Goal: Register for event/course

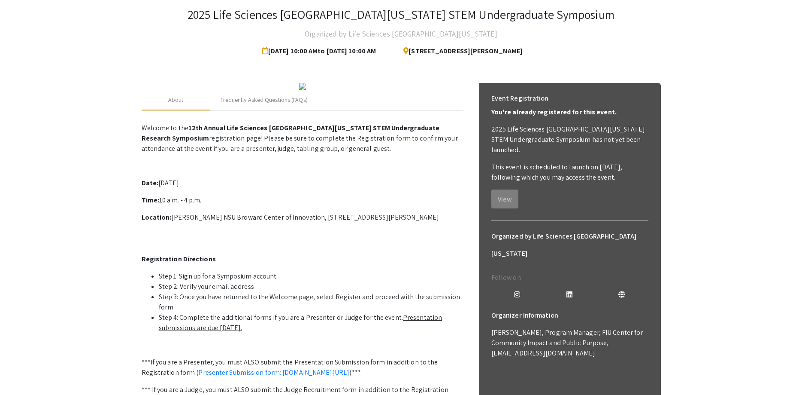
scroll to position [73, 0]
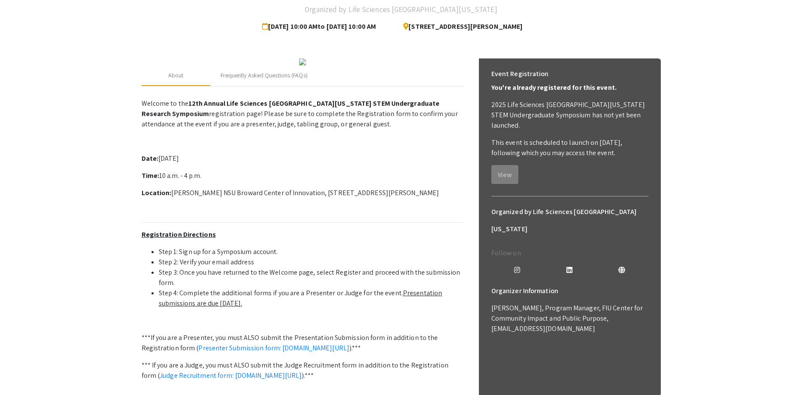
click at [522, 106] on p "2025 Life Sciences [GEOGRAPHIC_DATA][US_STATE] STEM Undergraduate Symposium has…" at bounding box center [570, 115] width 157 height 31
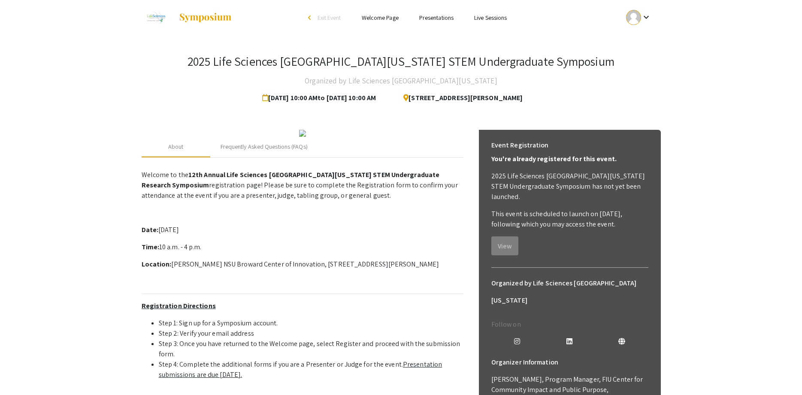
scroll to position [0, 0]
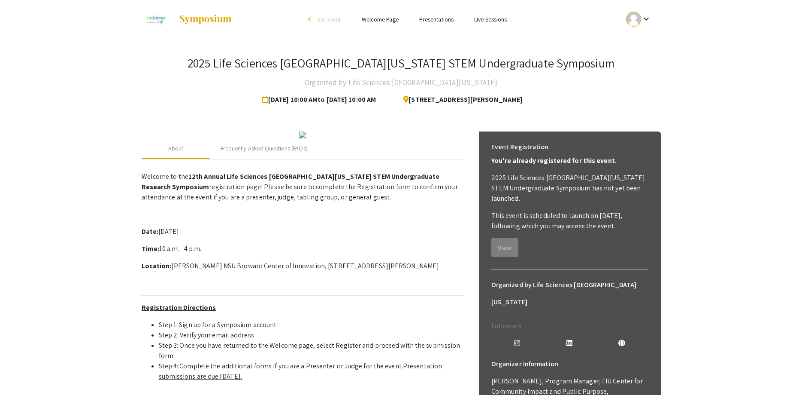
click at [640, 22] on div at bounding box center [633, 19] width 15 height 15
click at [647, 64] on button "My Submissions" at bounding box center [644, 63] width 53 height 21
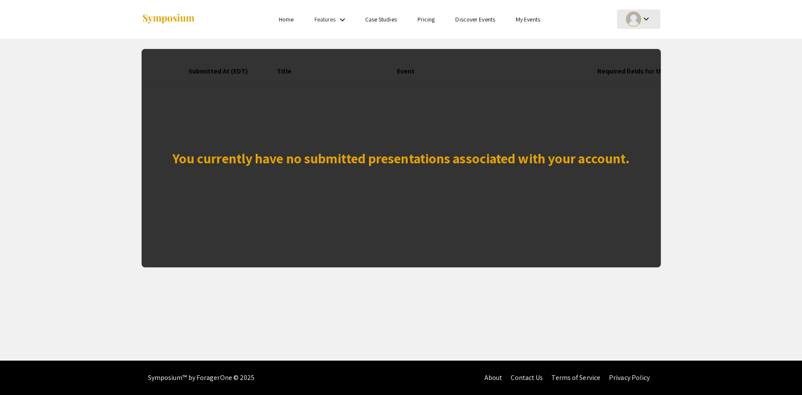
click at [636, 25] on div at bounding box center [633, 19] width 15 height 15
click at [644, 46] on button "My Account" at bounding box center [644, 42] width 53 height 21
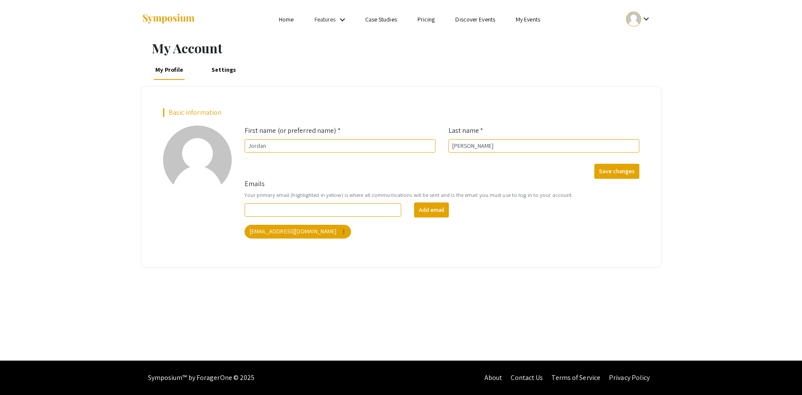
click at [537, 19] on link "My Events" at bounding box center [528, 19] width 24 height 8
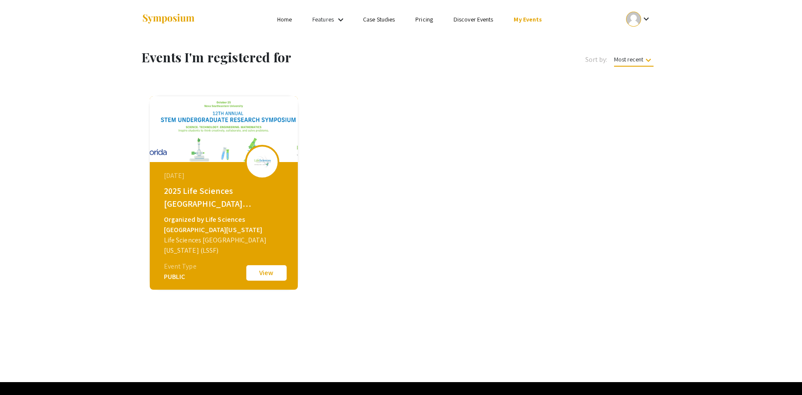
click at [263, 274] on button "View" at bounding box center [266, 273] width 43 height 18
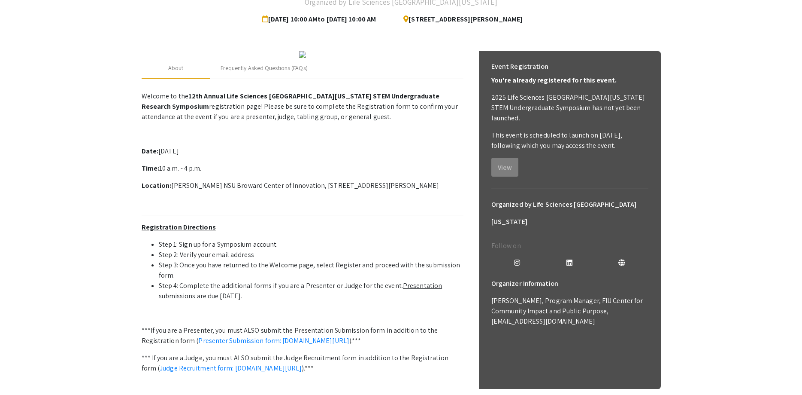
scroll to position [79, 0]
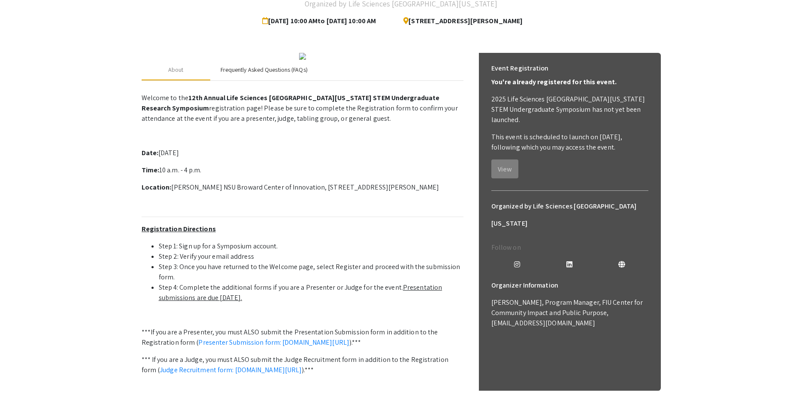
click at [230, 74] on div "Frequently Asked Questions (FAQs)" at bounding box center [264, 69] width 87 height 9
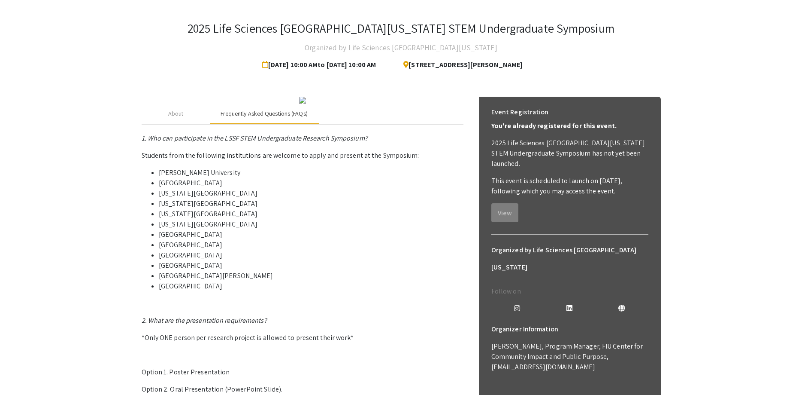
scroll to position [0, 0]
